Goal: Task Accomplishment & Management: Manage account settings

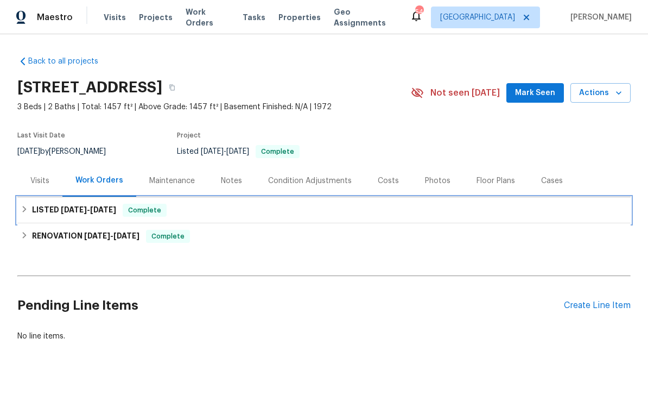
click at [311, 215] on div "LISTED [DATE] - [DATE] Complete" at bounding box center [324, 210] width 607 height 13
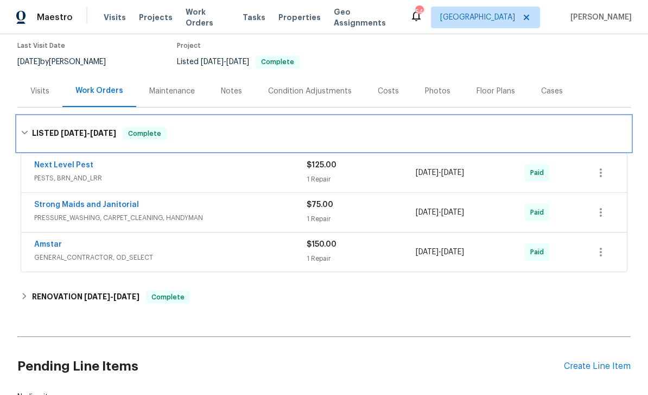
scroll to position [97, 0]
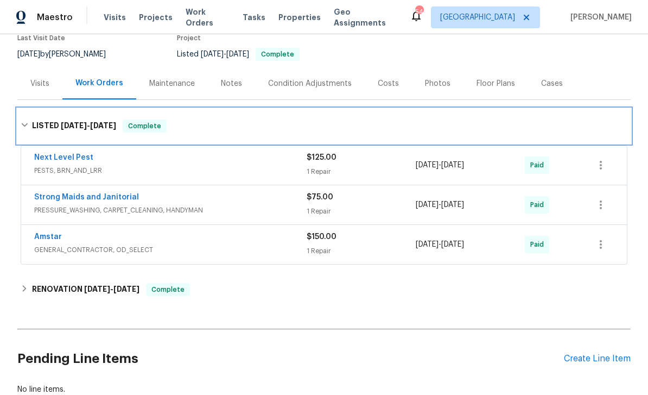
click at [371, 130] on div "LISTED [DATE] - [DATE] Complete" at bounding box center [324, 125] width 607 height 13
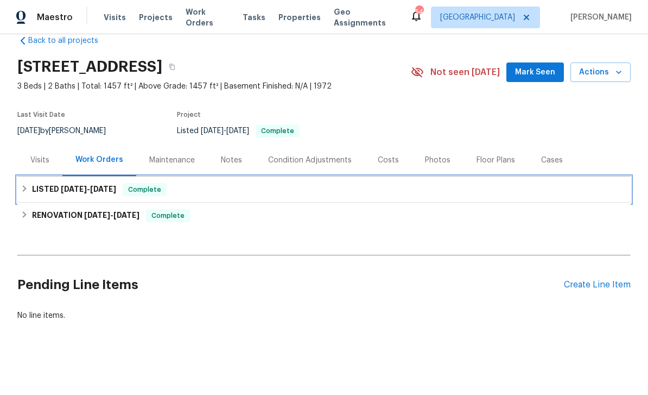
scroll to position [0, 0]
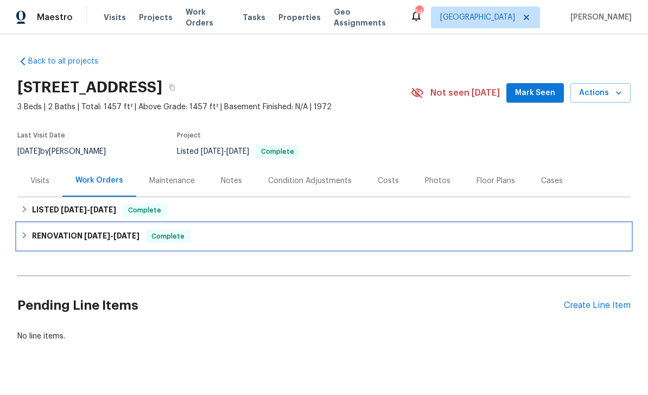
click at [311, 247] on div "RENOVATION [DATE] - [DATE] Complete" at bounding box center [324, 236] width 614 height 26
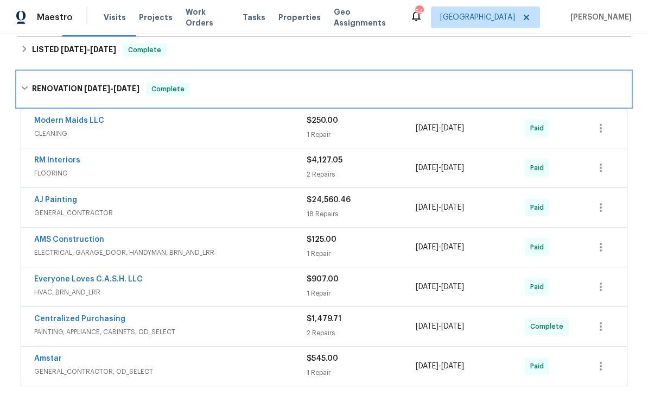
scroll to position [163, 0]
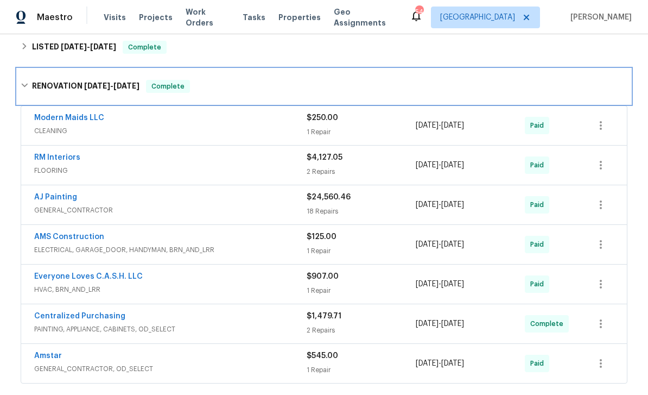
click at [349, 98] on div "RENOVATION 6/23/25 - 7/23/25 Complete" at bounding box center [324, 86] width 614 height 35
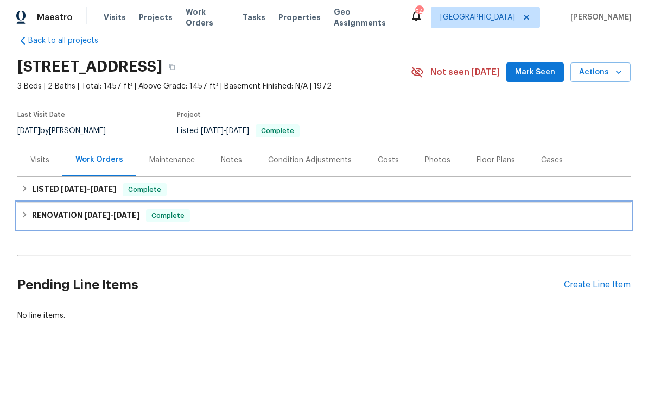
scroll to position [0, 0]
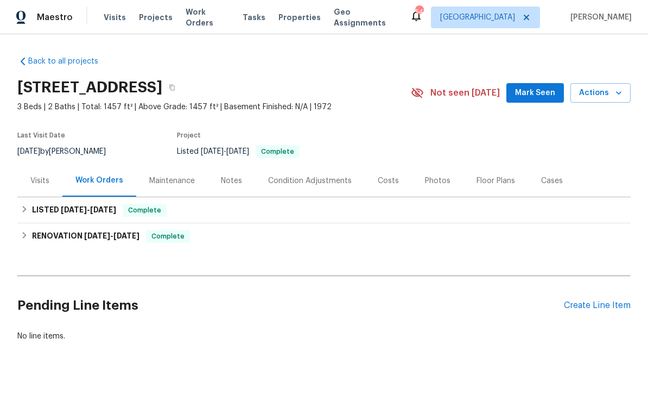
click at [594, 296] on div "Pending Line Items Create Line Item" at bounding box center [324, 305] width 614 height 51
click at [587, 318] on div "Pending Line Items Create Line Item" at bounding box center [324, 305] width 614 height 51
click at [586, 318] on div "Pending Line Items Create Line Item" at bounding box center [324, 305] width 614 height 51
click at [586, 300] on div "Create Line Item" at bounding box center [597, 305] width 67 height 10
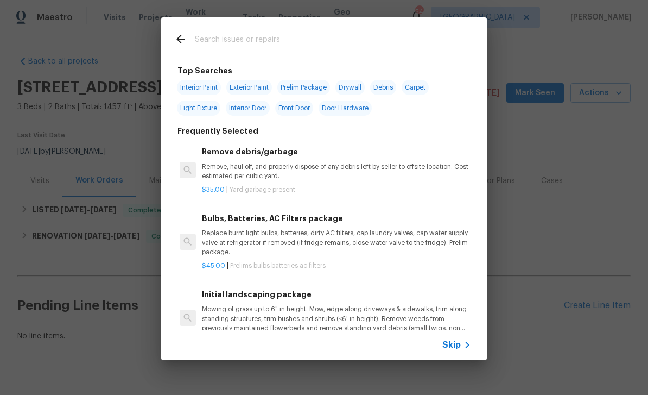
click at [459, 336] on div "Skip" at bounding box center [324, 345] width 326 height 30
click at [452, 342] on span "Skip" at bounding box center [452, 344] width 18 height 11
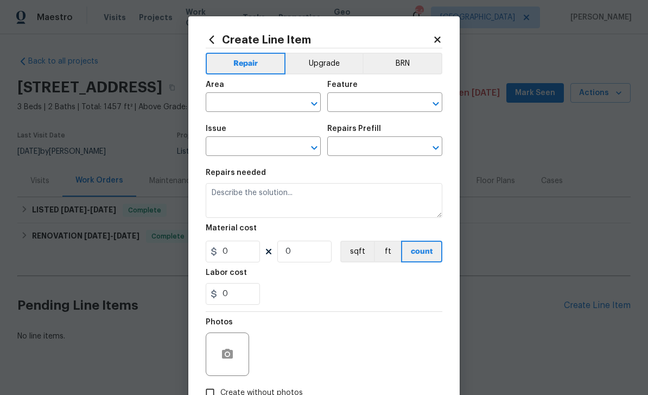
click at [274, 99] on input "text" at bounding box center [248, 103] width 85 height 17
click at [270, 122] on li "Kitchen" at bounding box center [263, 128] width 115 height 18
type input "Kitchen"
click at [371, 100] on input "text" at bounding box center [369, 103] width 85 height 17
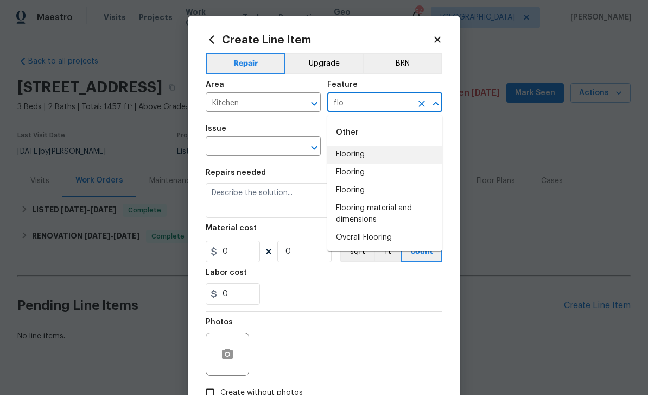
click at [392, 153] on li "Flooring" at bounding box center [384, 155] width 115 height 18
type input "Flooring"
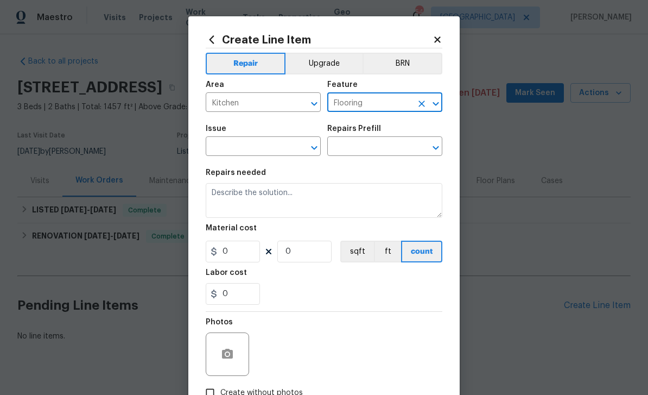
click at [275, 139] on div "Issue" at bounding box center [263, 132] width 115 height 14
click at [264, 152] on input "text" at bounding box center [248, 147] width 85 height 17
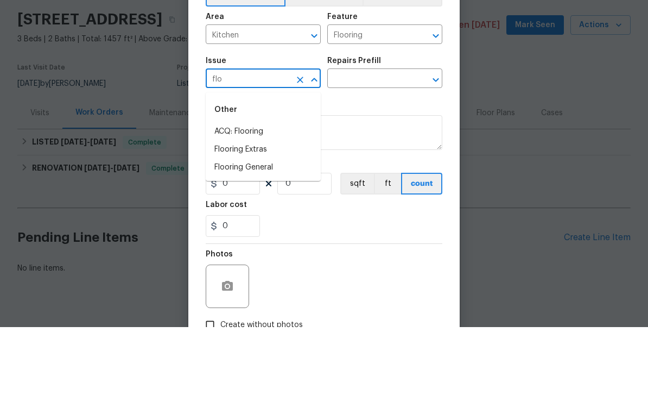
click at [300, 209] on li "Flooring Extras" at bounding box center [263, 218] width 115 height 18
type input "Flooring Extras"
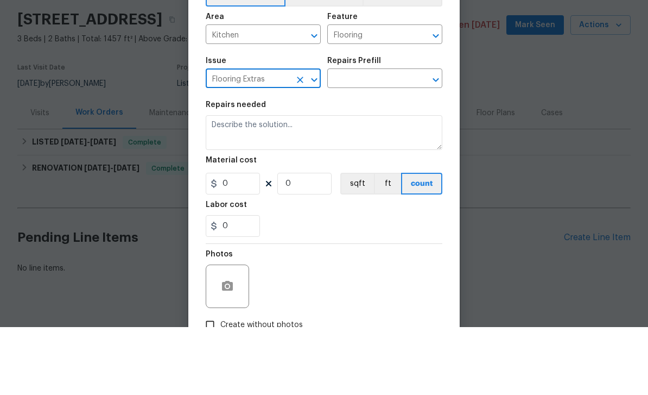
click at [438, 141] on icon "Open" at bounding box center [436, 147] width 13 height 13
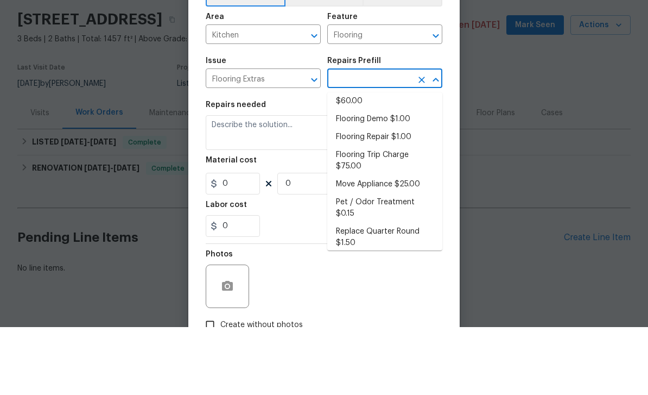
scroll to position [34, 0]
click at [410, 196] on li "Flooring Repair $1.00" at bounding box center [384, 205] width 115 height 18
type input "Flooring Repair $1.00"
type input "Overall Flooring"
type textarea "(Please use this pre-fill to detail your Flooring repairs)"
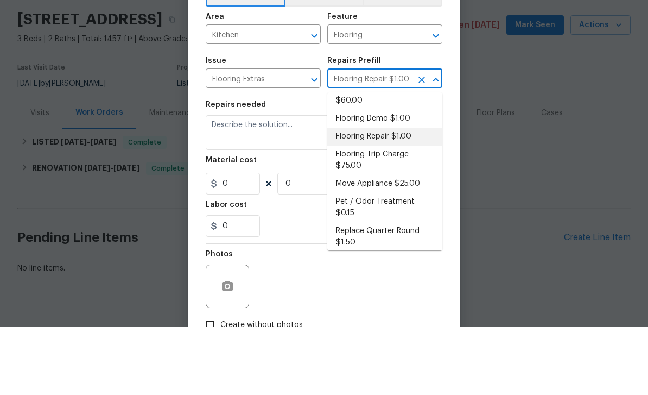
type input "1"
type input "Flooring Repair $1.00"
type input "1"
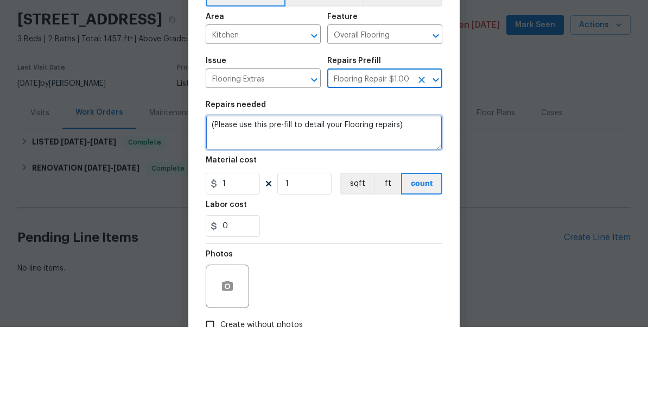
click at [413, 183] on textarea "(Please use this pre-fill to detail your Flooring repairs)" at bounding box center [324, 200] width 237 height 35
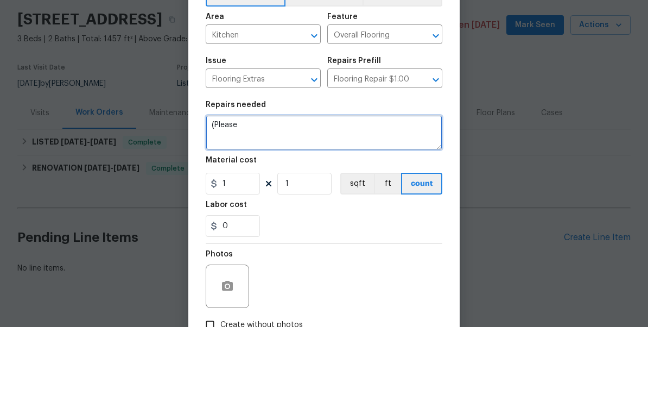
type textarea "("
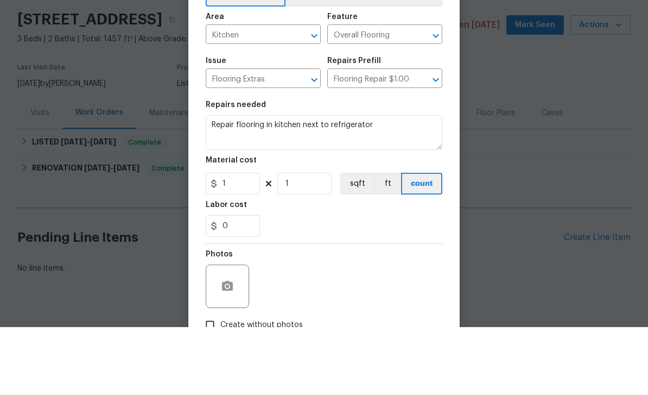
scroll to position [20, 0]
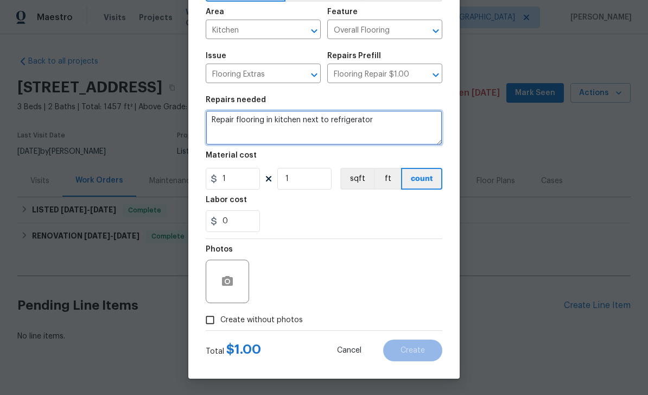
type textarea "Repair flooring in kitchen next to refrigerator"
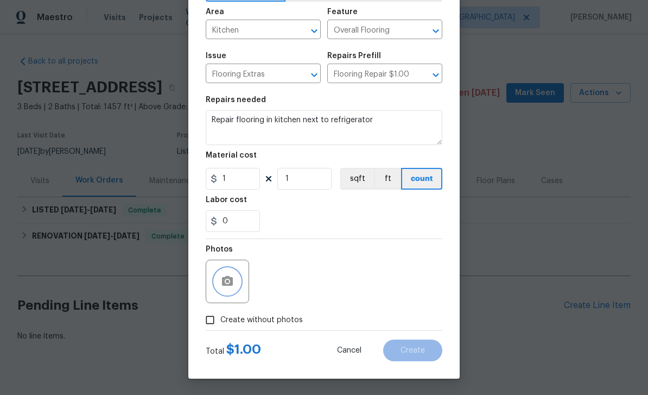
click at [234, 292] on button "button" at bounding box center [228, 281] width 26 height 26
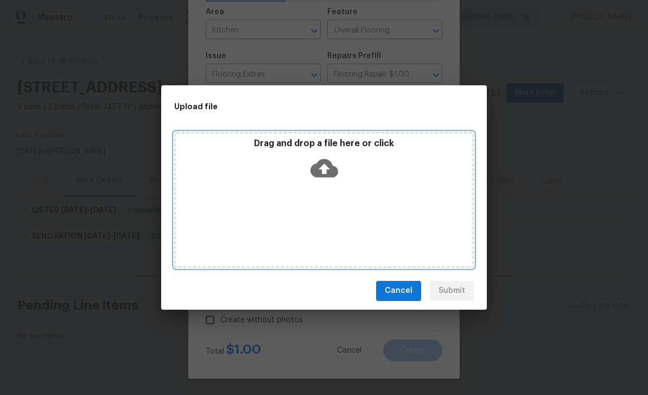
click at [322, 158] on icon at bounding box center [325, 168] width 28 height 28
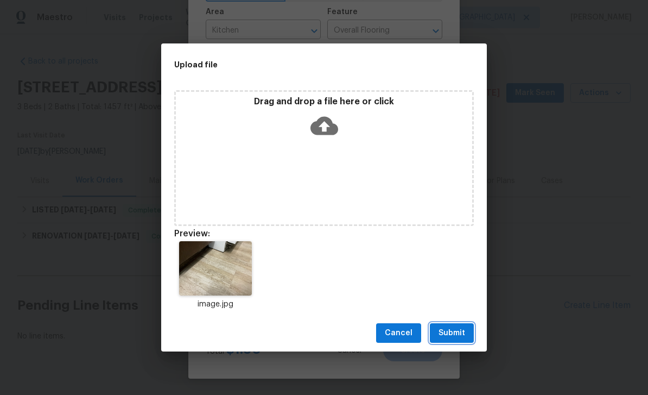
click at [448, 341] on button "Submit" at bounding box center [452, 333] width 44 height 20
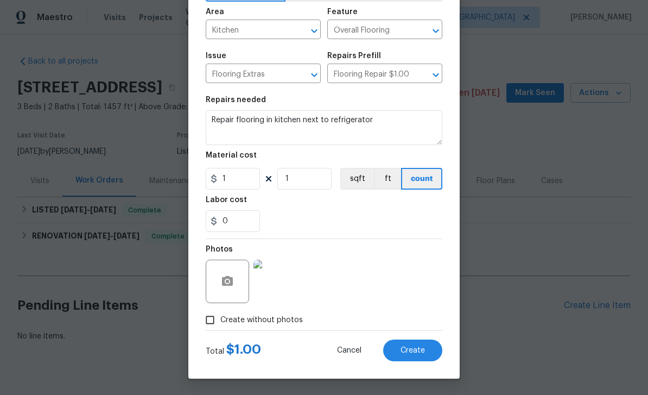
click at [415, 353] on span "Create" at bounding box center [413, 350] width 24 height 8
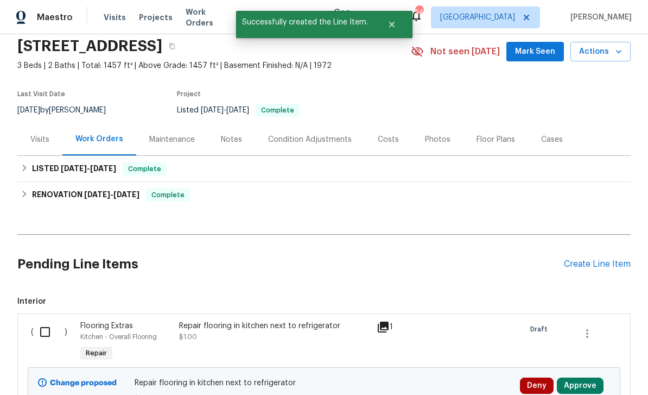
scroll to position [46, 0]
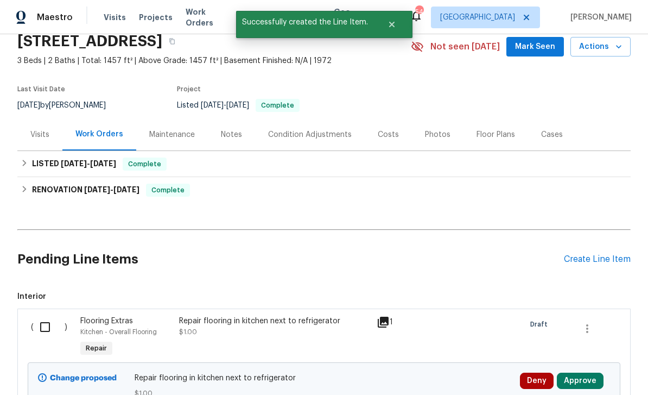
click at [53, 331] on input "checkbox" at bounding box center [49, 327] width 31 height 23
checkbox input "true"
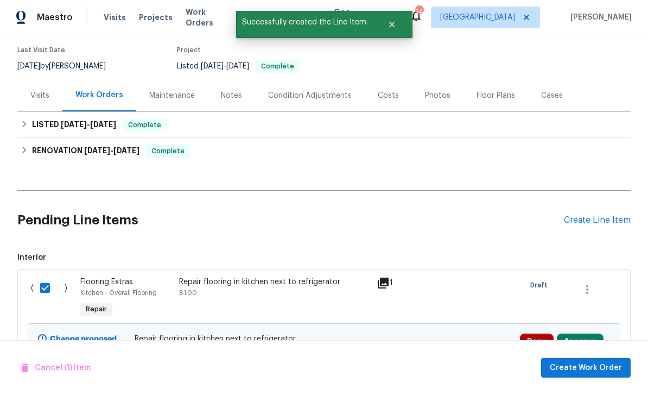
scroll to position [86, 0]
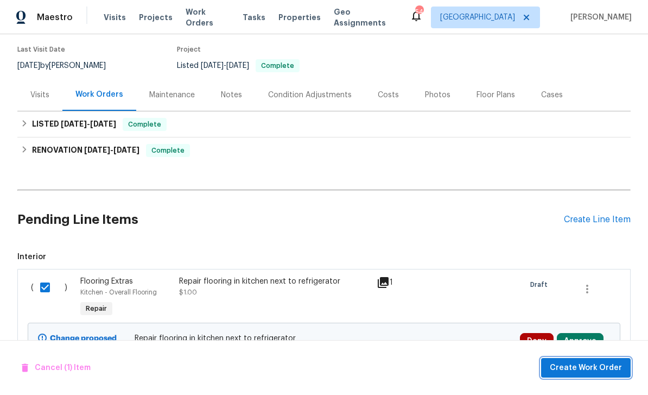
click at [597, 363] on span "Create Work Order" at bounding box center [586, 368] width 72 height 14
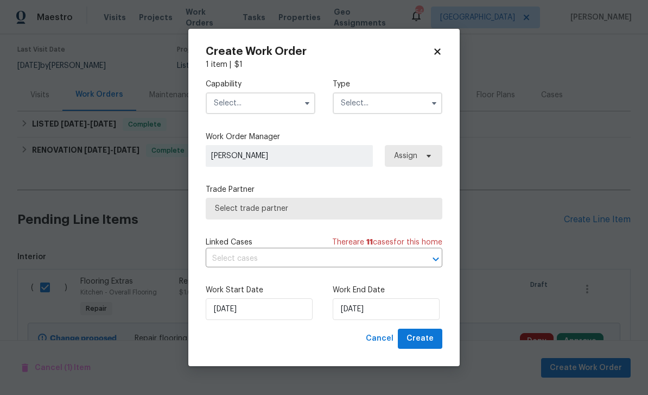
click at [297, 123] on div "Capability Type Work Order Manager RonDerrick Jackson Assign Trade Partner Sele…" at bounding box center [324, 199] width 237 height 258
click at [297, 122] on div "Capability Type Work Order Manager RonDerrick Jackson Assign Trade Partner Sele…" at bounding box center [324, 199] width 237 height 258
click at [304, 99] on icon "button" at bounding box center [307, 103] width 9 height 9
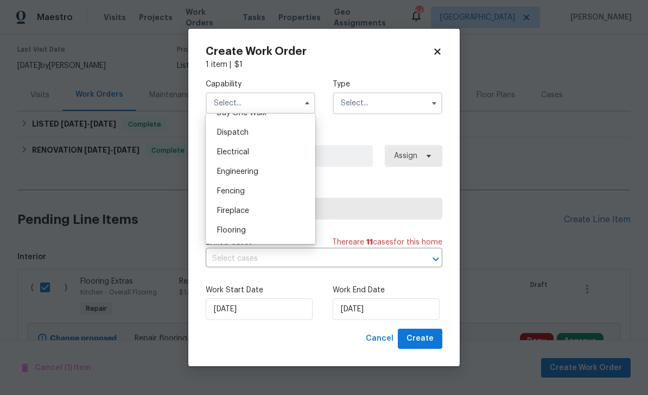
scroll to position [326, 0]
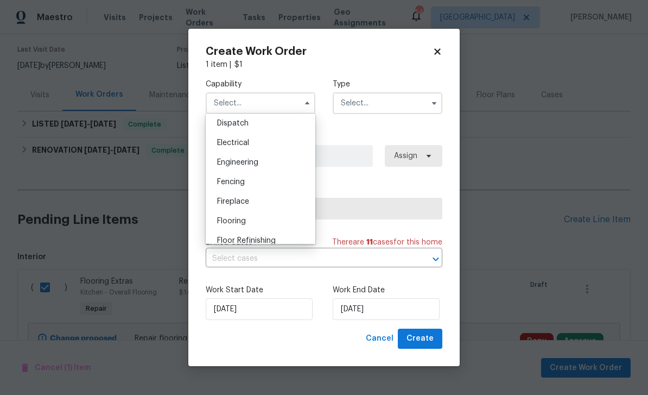
click at [268, 220] on div "Flooring" at bounding box center [261, 221] width 104 height 20
type input "Flooring"
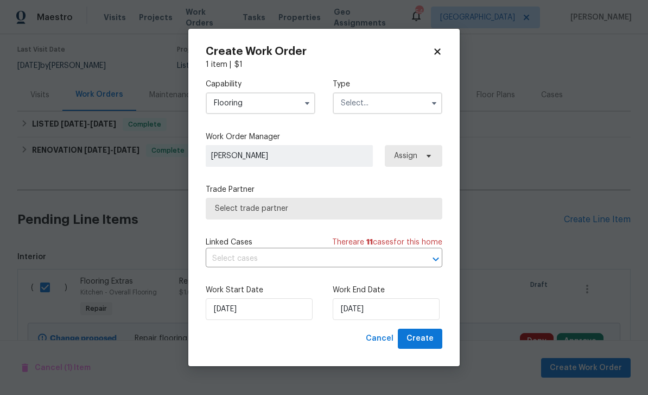
click at [425, 105] on input "text" at bounding box center [388, 103] width 110 height 22
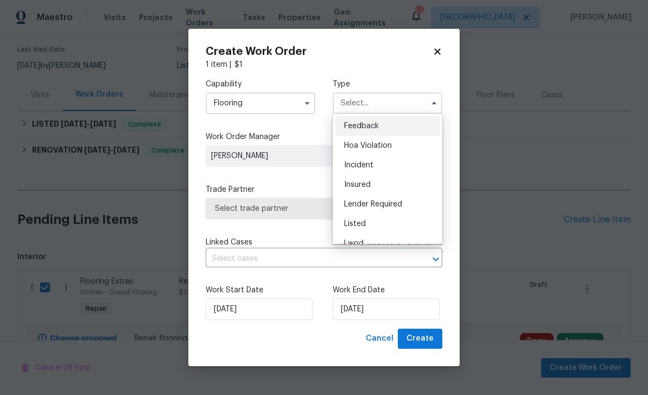
scroll to position [0, 0]
click at [391, 225] on div "Listed" at bounding box center [388, 224] width 104 height 20
type input "Listed"
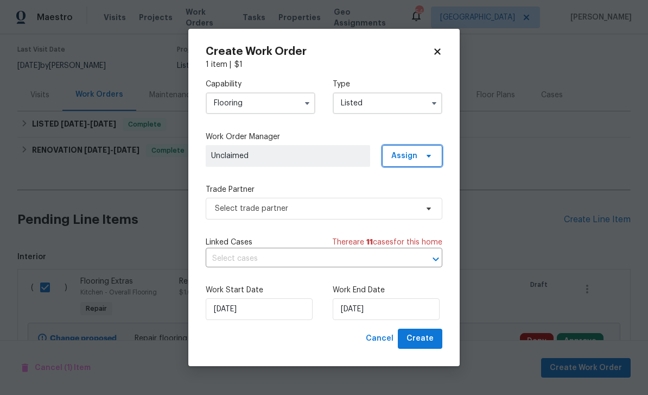
click at [425, 162] on span "Assign" at bounding box center [412, 156] width 60 height 22
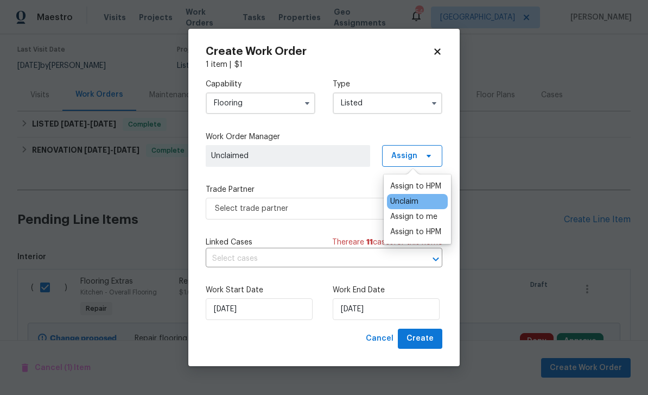
click at [435, 182] on div "Assign to HPM" at bounding box center [415, 186] width 51 height 11
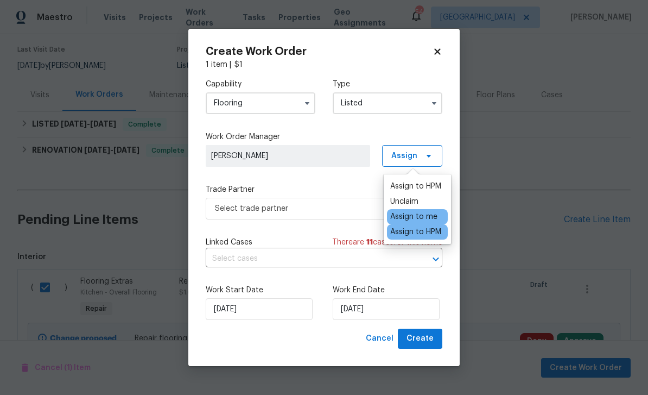
click at [351, 187] on label "Trade Partner" at bounding box center [324, 189] width 237 height 11
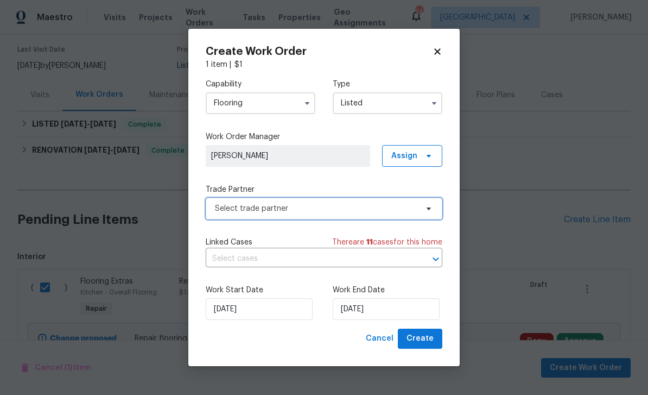
click at [426, 211] on icon at bounding box center [429, 208] width 9 height 9
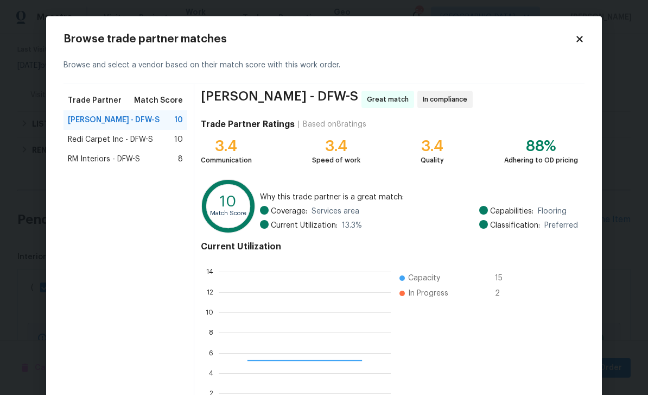
scroll to position [152, 172]
click at [149, 155] on div "RM Interiors - DFW-S 8" at bounding box center [125, 159] width 115 height 11
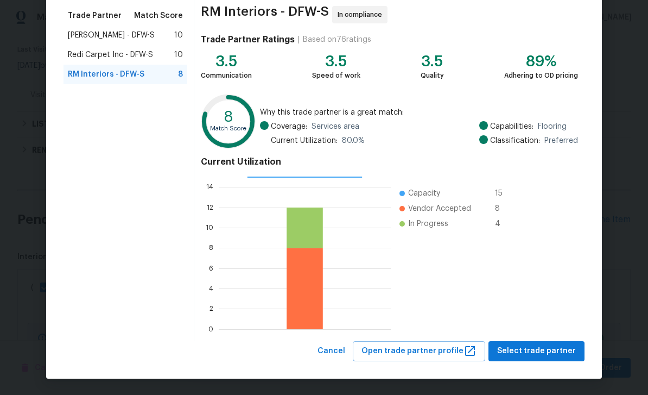
scroll to position [84, 0]
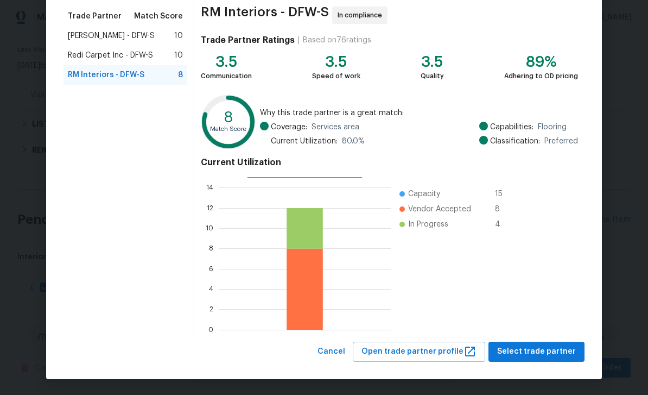
click at [562, 335] on div "RM Interiors - DFW-S In compliance Trade Partner Ratings | Based on 76 ratings …" at bounding box center [389, 171] width 390 height 342
click at [562, 335] on div "Current Utilization 0 2 4 6 8 10 12 14 Capacity 15 Vendor Accepted 8 In Progres…" at bounding box center [389, 244] width 377 height 182
click at [552, 357] on span "Select trade partner" at bounding box center [536, 352] width 79 height 14
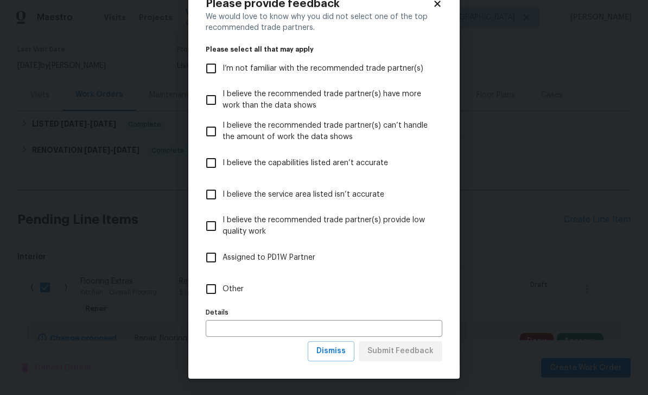
scroll to position [36, 0]
click at [289, 263] on label "Assigned to PD1W Partner" at bounding box center [317, 257] width 234 height 31
click at [223, 263] on input "Assigned to PD1W Partner" at bounding box center [211, 257] width 23 height 23
checkbox input "true"
click at [433, 348] on span "Submit Feedback" at bounding box center [401, 351] width 66 height 14
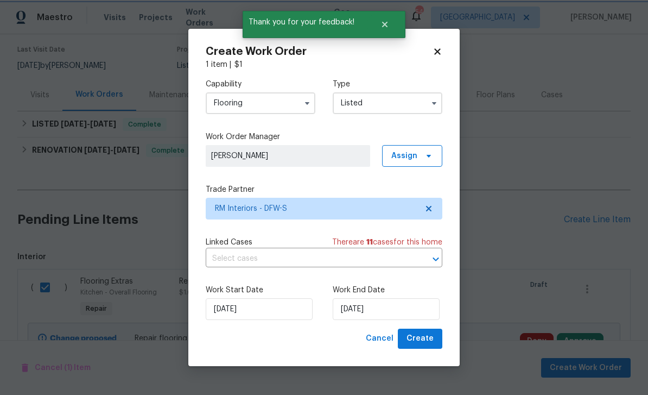
scroll to position [0, 0]
click at [412, 313] on input "9/9/2025" at bounding box center [386, 309] width 107 height 22
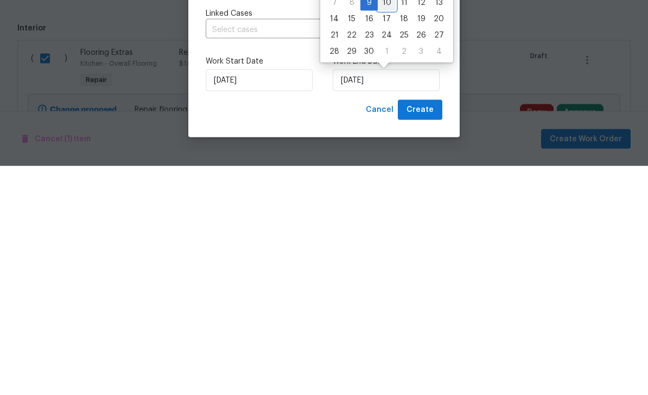
click at [389, 224] on div "10" at bounding box center [387, 231] width 18 height 15
type input "9/10/2025"
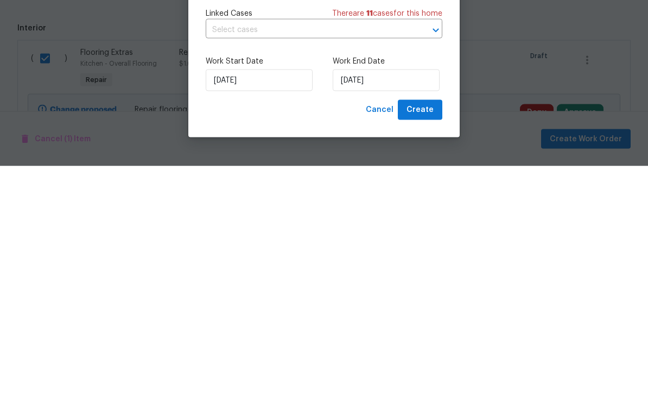
scroll to position [35, 0]
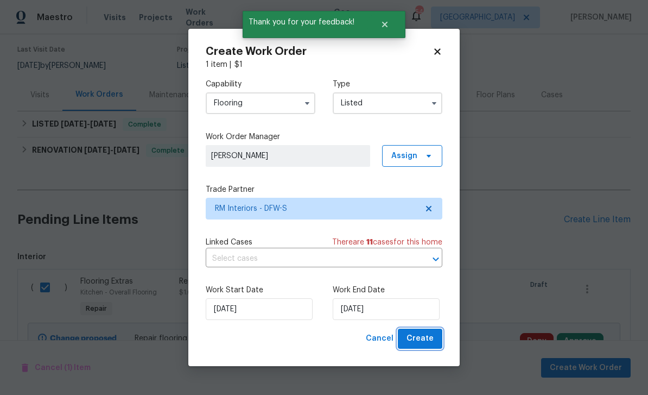
click at [438, 343] on button "Create" at bounding box center [420, 339] width 45 height 20
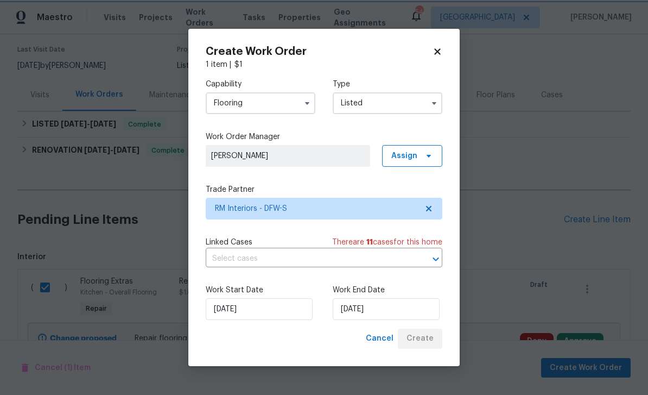
checkbox input "false"
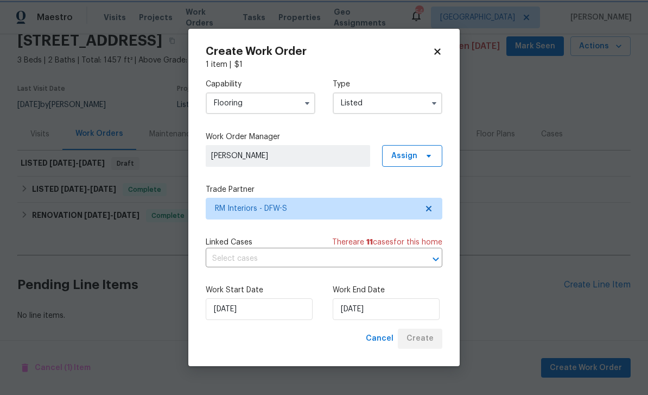
scroll to position [11, 0]
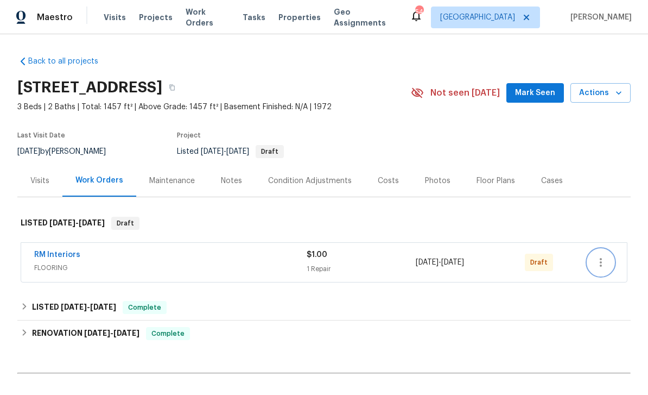
click at [596, 261] on icon "button" at bounding box center [601, 262] width 13 height 13
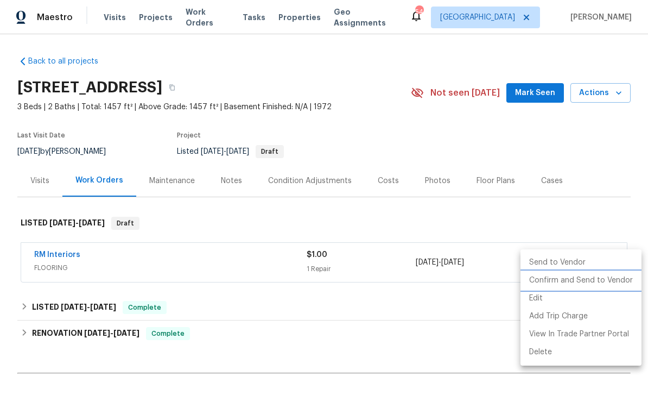
click at [601, 282] on li "Confirm and Send to Vendor" at bounding box center [581, 281] width 121 height 18
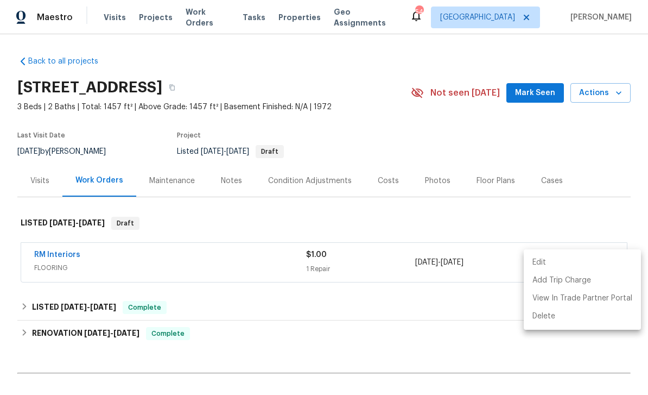
click at [389, 174] on div at bounding box center [324, 197] width 648 height 395
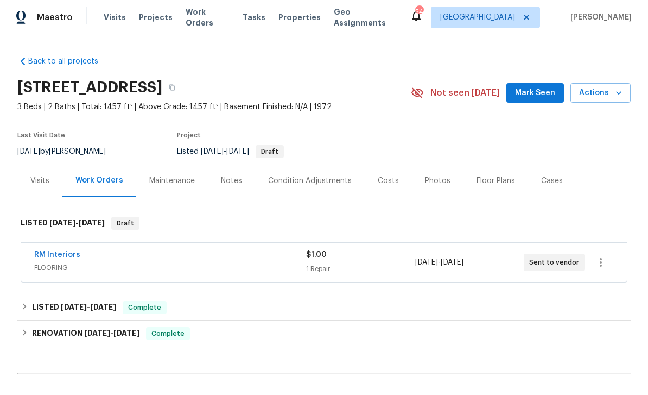
click at [229, 180] on div "Notes" at bounding box center [231, 180] width 21 height 11
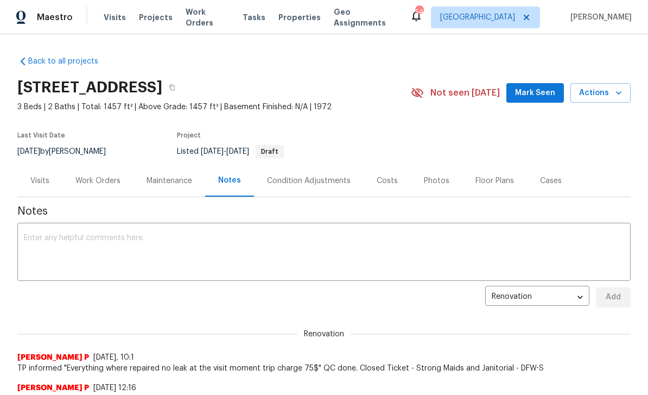
click at [275, 250] on textarea at bounding box center [324, 253] width 601 height 38
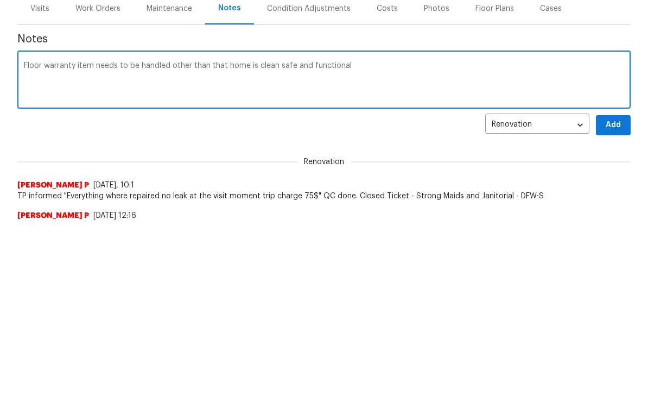
type textarea "Floor warranty item needs to be handled other than that home is clean safe and …"
click at [607, 291] on span "Add" at bounding box center [613, 298] width 17 height 14
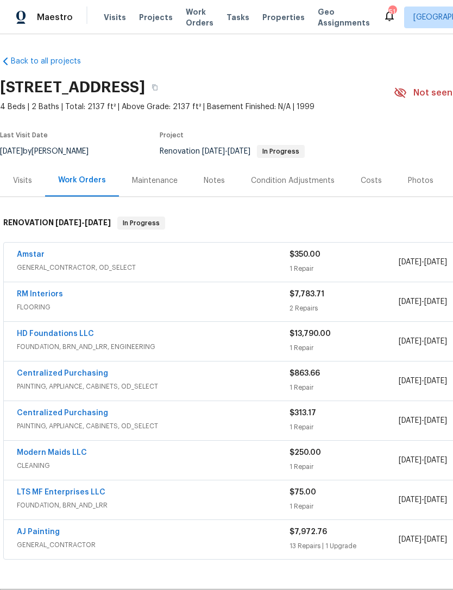
click at [37, 257] on link "Amstar" at bounding box center [31, 255] width 28 height 8
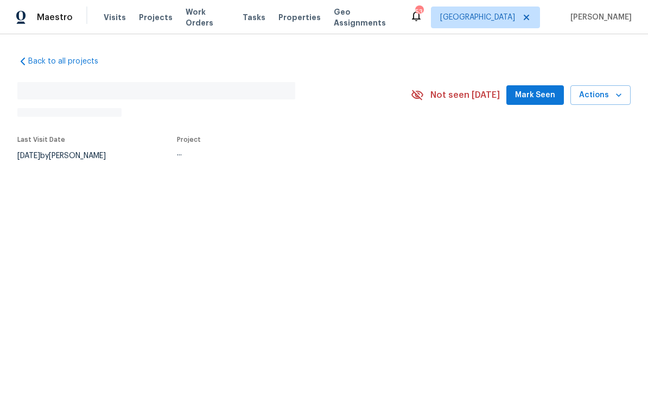
click at [332, 131] on div "Last Visit Date 9/5/2025 by RonDerrick Jackson Project ..." at bounding box center [201, 149] width 368 height 39
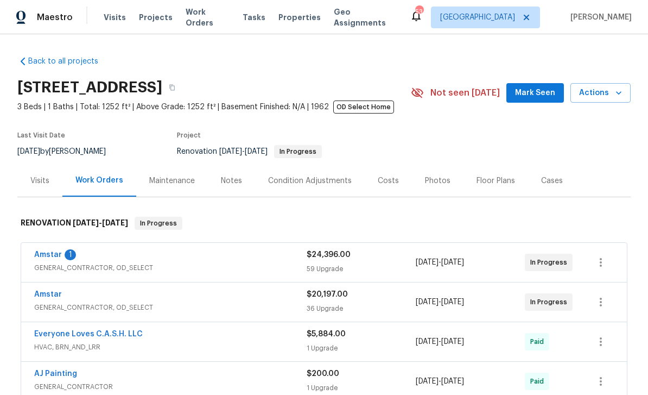
click at [435, 152] on section "2813 E 15th St, Plano, TX 75074 3 Beds | 1 Baths | Total: 1252 ft² | Above Grad…" at bounding box center [324, 118] width 614 height 91
click at [434, 152] on section "2813 E 15th St, Plano, TX 75074 3 Beds | 1 Baths | Total: 1252 ft² | Above Grad…" at bounding box center [324, 118] width 614 height 91
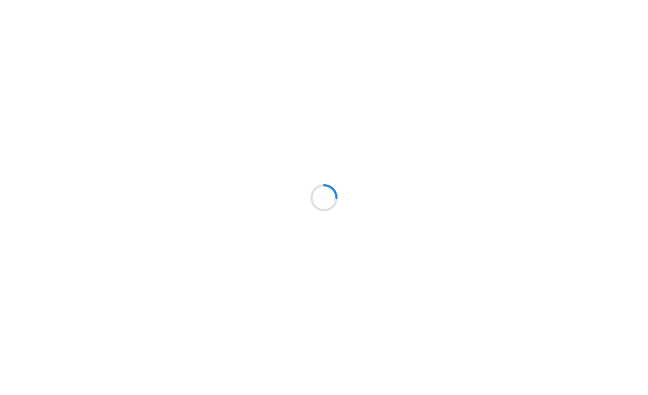
click at [488, 121] on div at bounding box center [324, 197] width 648 height 395
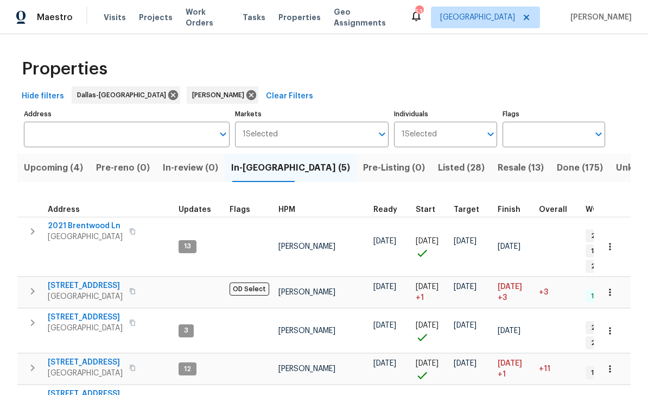
click at [473, 133] on input "Individuals" at bounding box center [458, 135] width 43 height 26
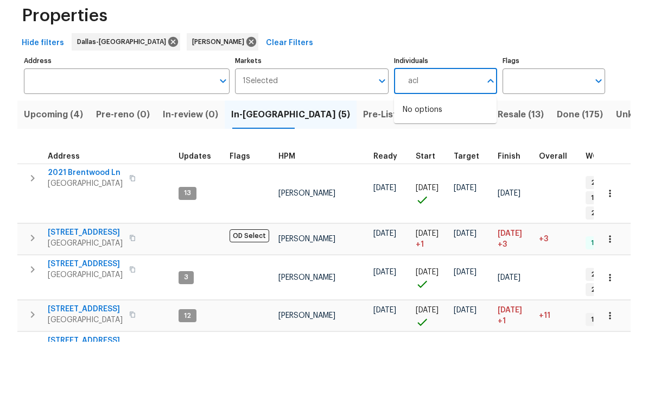
type input "ac"
